Goal: Information Seeking & Learning: Learn about a topic

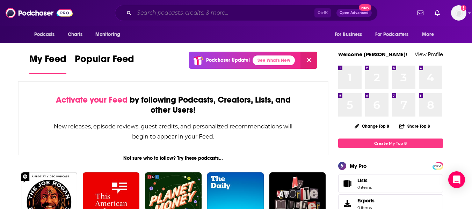
click at [265, 17] on input "Search podcasts, credits, & more..." at bounding box center [224, 12] width 180 height 11
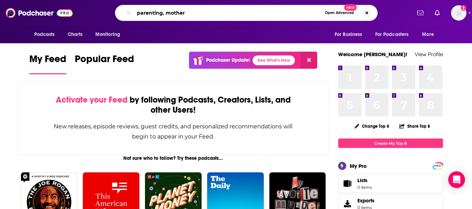
type input "parenting, mother"
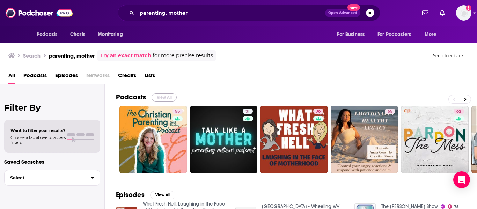
click at [160, 97] on button "View All" at bounding box center [164, 97] width 25 height 8
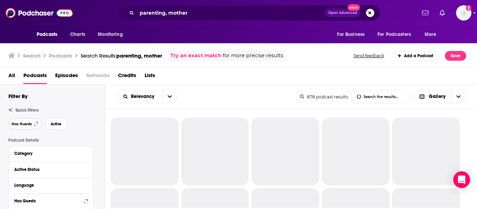
click at [19, 124] on span "Has Guests" at bounding box center [22, 124] width 20 height 4
click at [57, 124] on span "Active" at bounding box center [56, 124] width 11 height 4
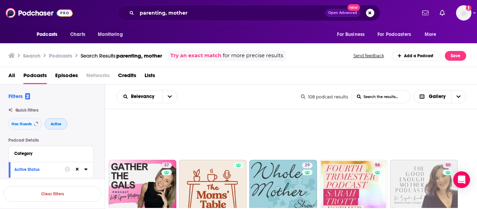
scroll to position [99, 0]
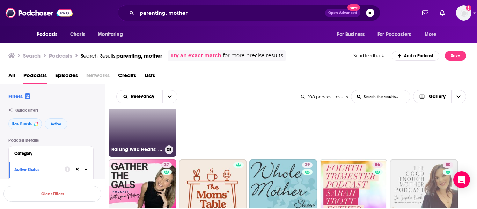
click at [151, 131] on link "39 Raising Wild Hearts: Conscious Parenting, Mindful Motherhood & Happiness Hab…" at bounding box center [143, 123] width 68 height 68
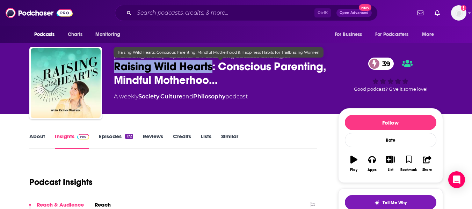
drag, startPoint x: 114, startPoint y: 69, endPoint x: 212, endPoint y: 67, distance: 97.8
click at [212, 67] on span "Raising Wild Hearts: Conscious Parenting, Mindful Motherhoo…" at bounding box center [220, 73] width 213 height 27
copy h2 "Raising Wild Hearts"
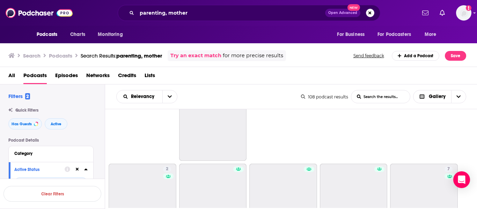
scroll to position [588, 0]
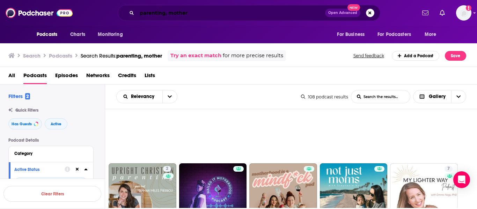
click at [178, 13] on input "parenting, mother" at bounding box center [231, 12] width 188 height 11
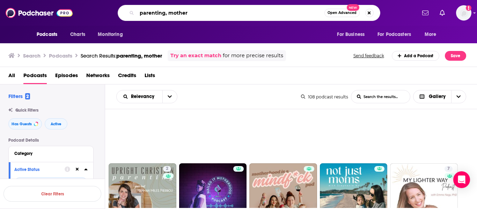
click at [178, 13] on input "parenting, mother" at bounding box center [231, 12] width 188 height 11
type input "parenting, leadership"
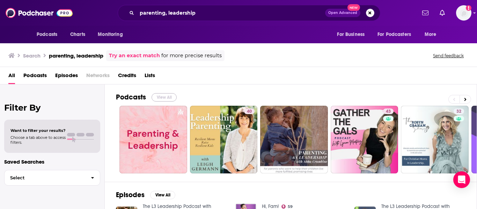
click at [163, 96] on button "View All" at bounding box center [164, 97] width 25 height 8
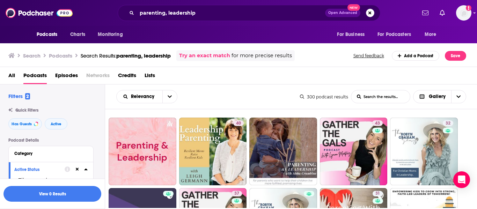
scroll to position [55, 0]
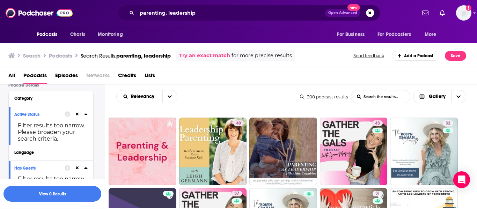
click at [77, 114] on icon at bounding box center [77, 114] width 3 height 3
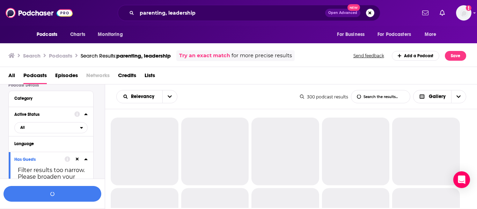
click at [77, 159] on icon at bounding box center [77, 159] width 3 height 3
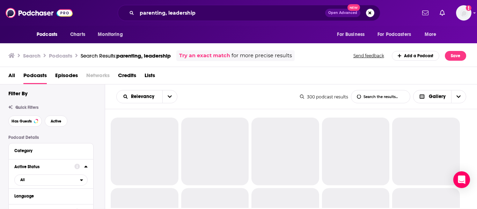
scroll to position [0, 0]
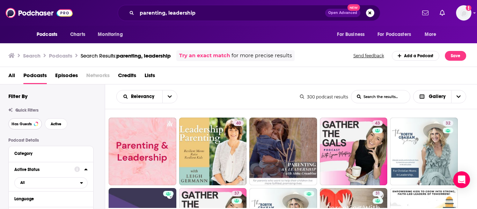
click at [27, 125] on span "Has Guests" at bounding box center [22, 124] width 20 height 4
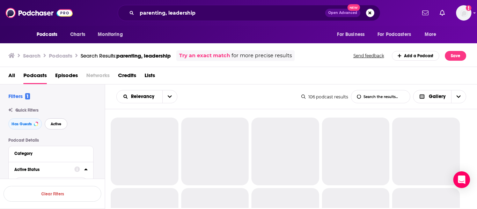
click at [54, 124] on span "Active" at bounding box center [56, 124] width 11 height 4
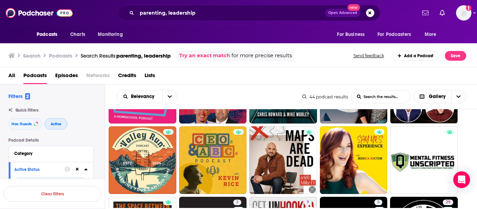
scroll to position [404, 0]
